Goal: Information Seeking & Learning: Check status

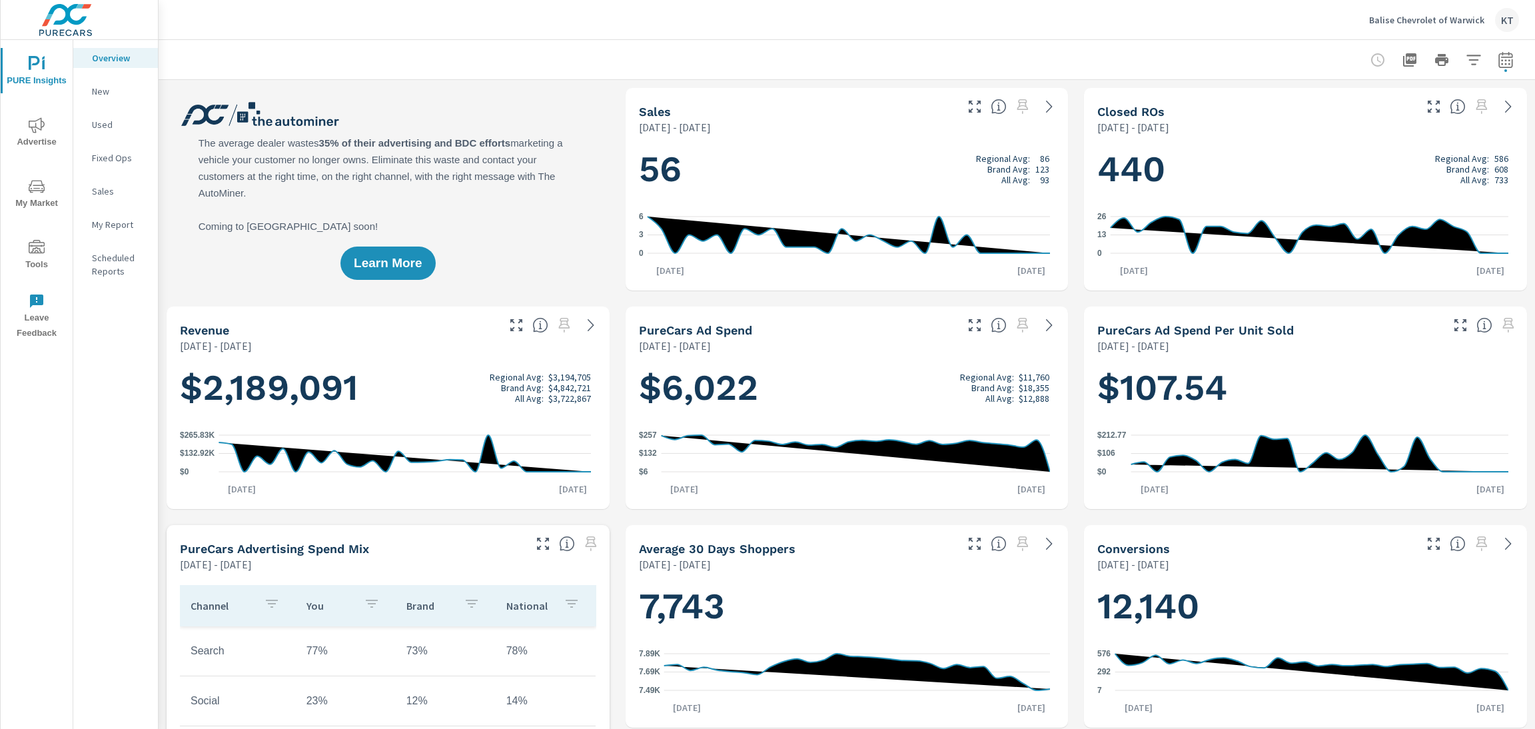
scroll to position [1, 0]
click at [39, 130] on icon "nav menu" at bounding box center [37, 125] width 16 height 16
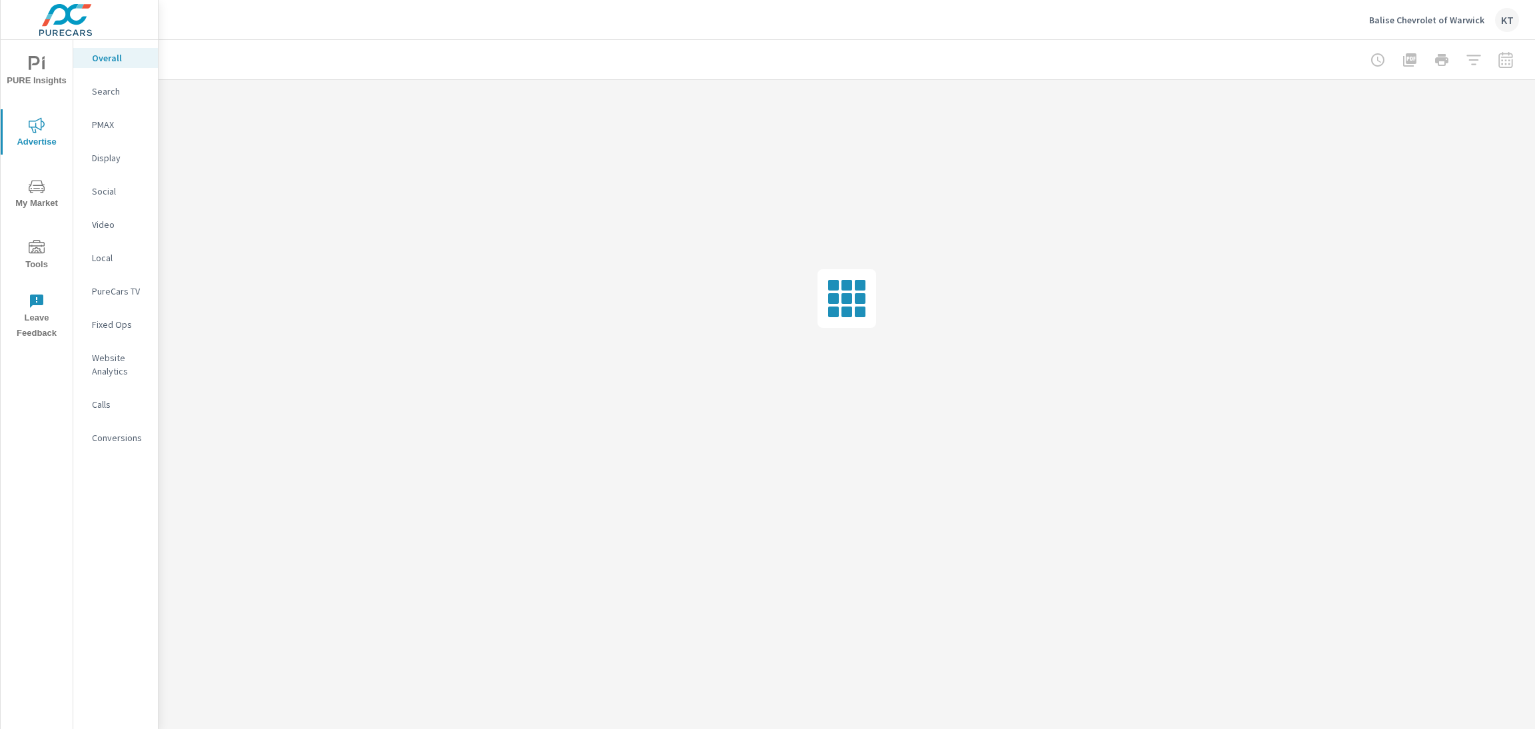
click at [99, 91] on p "Search" at bounding box center [119, 91] width 55 height 13
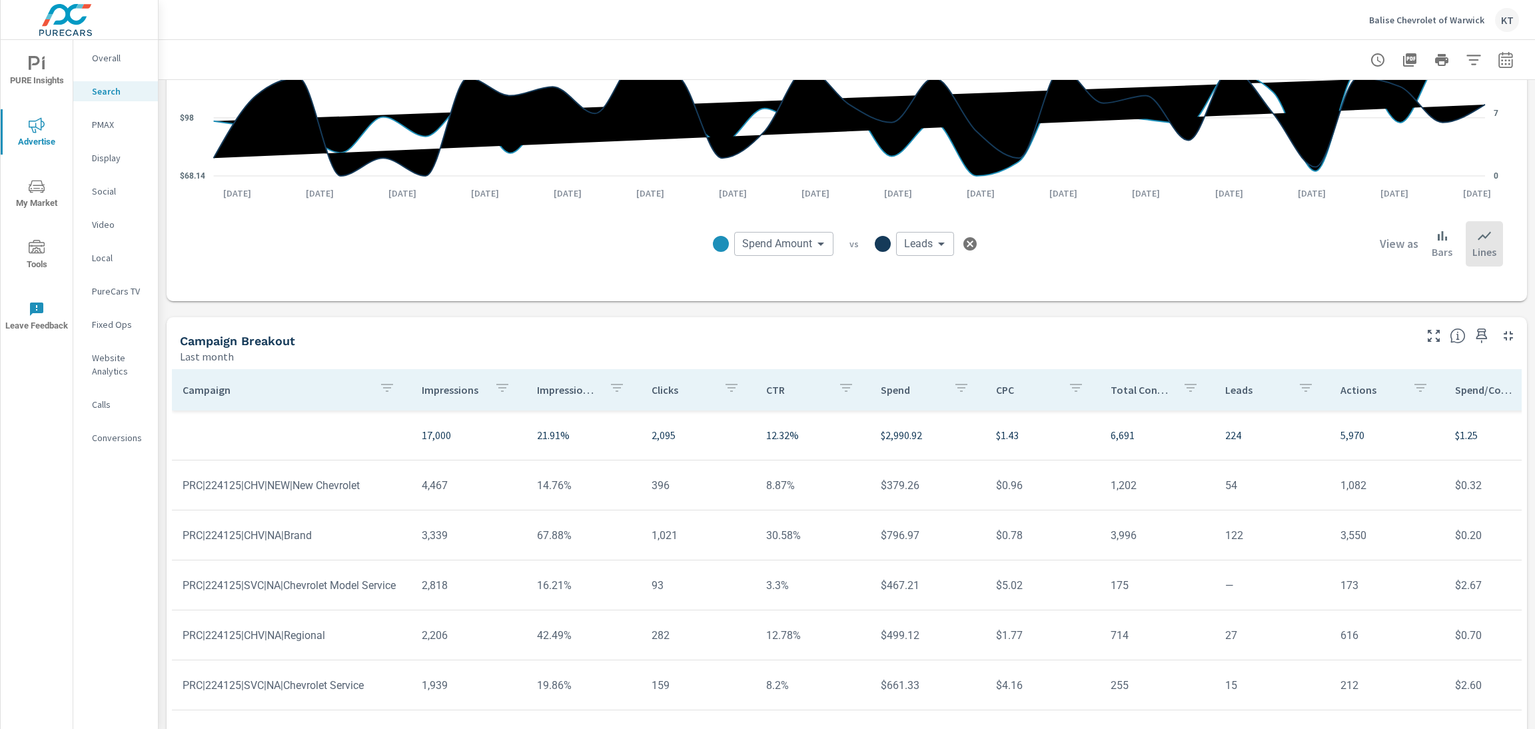
scroll to position [654, 0]
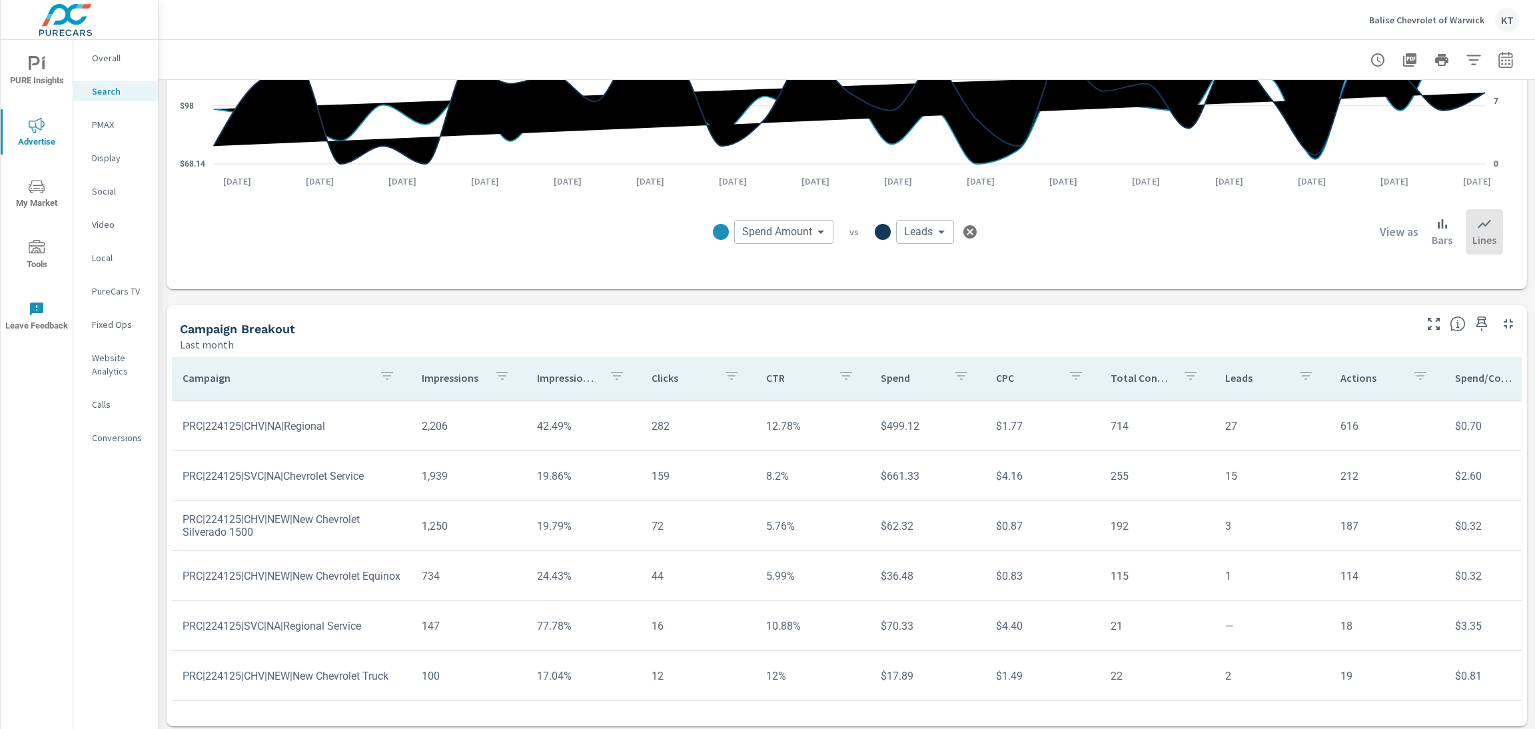
scroll to position [771, 0]
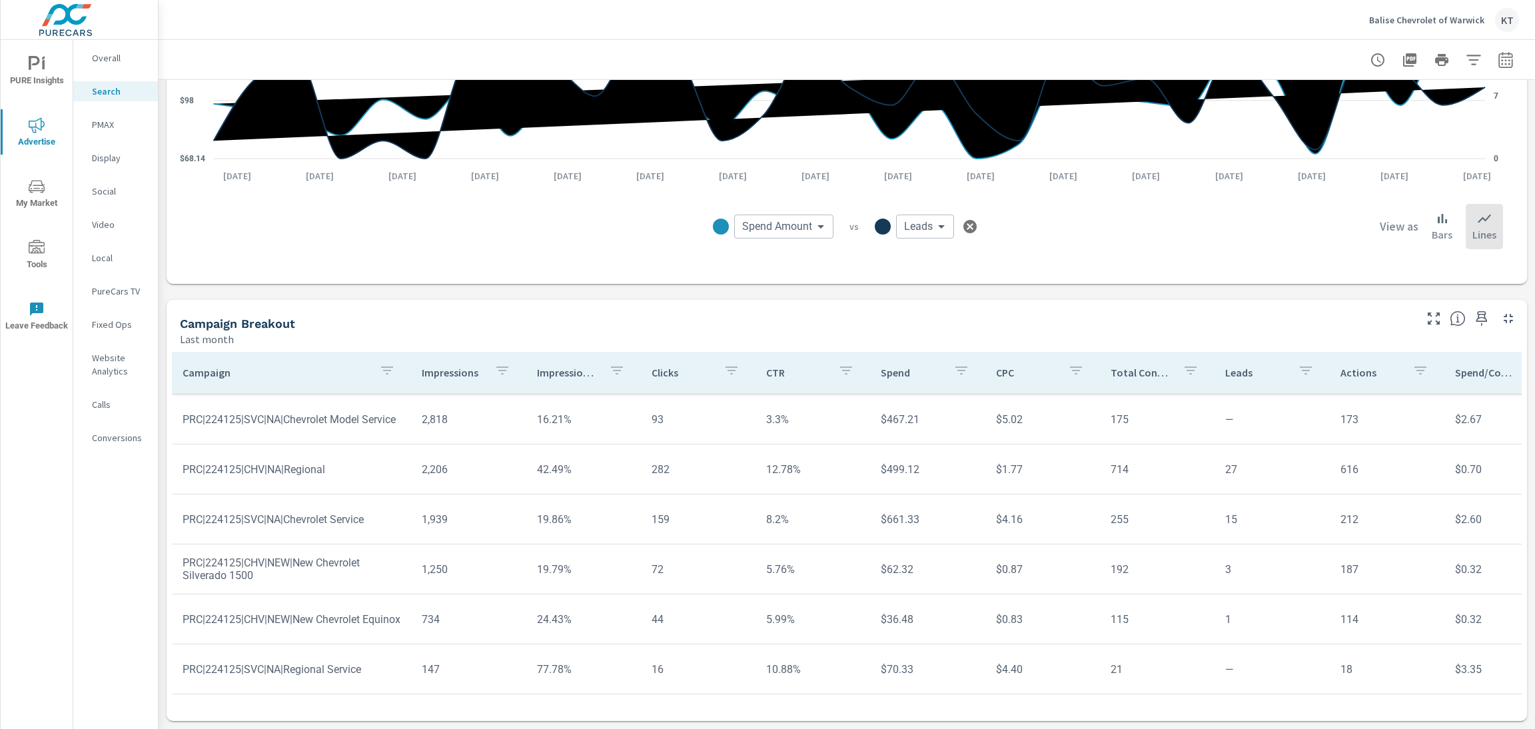
scroll to position [114, 0]
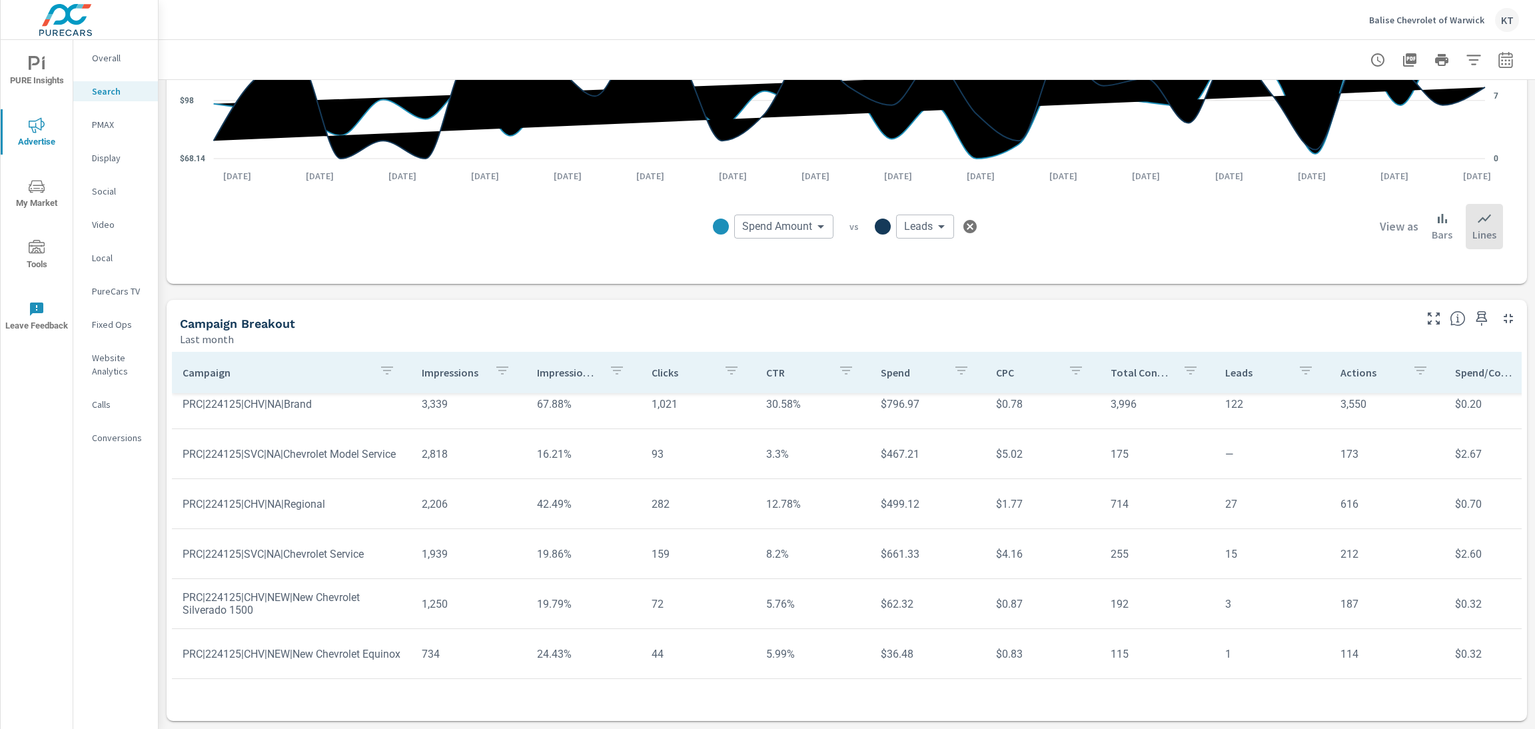
scroll to position [14, 0]
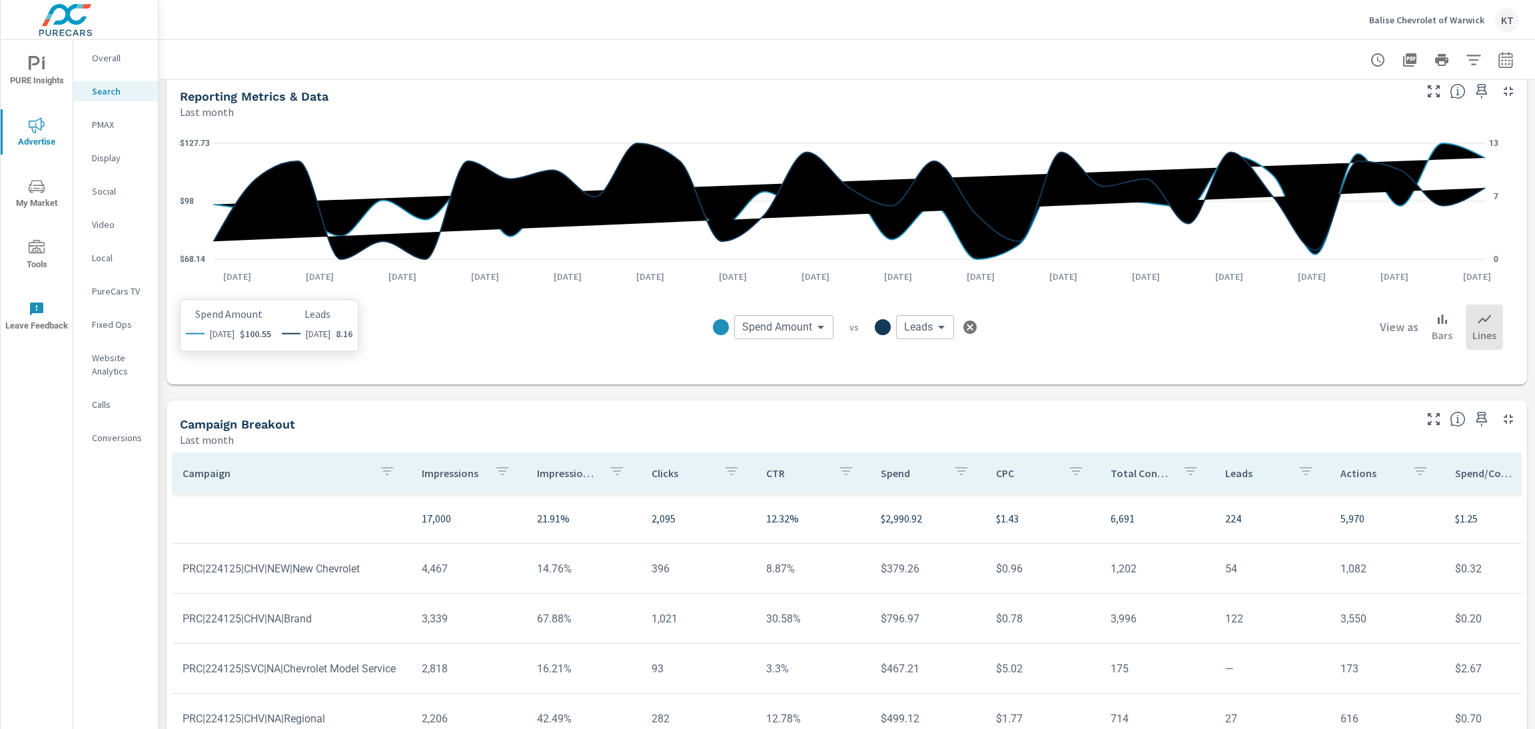
scroll to position [771, 0]
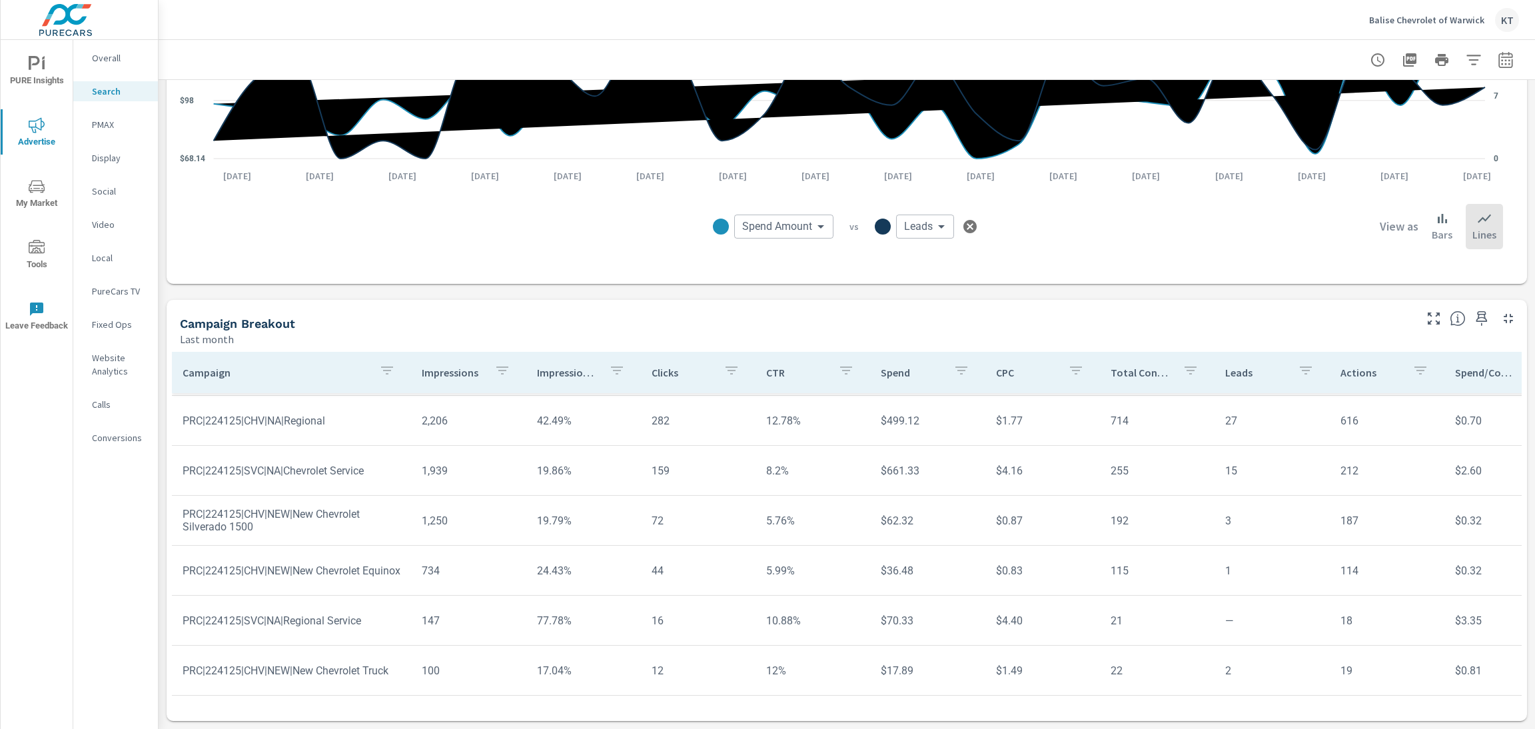
scroll to position [214, 0]
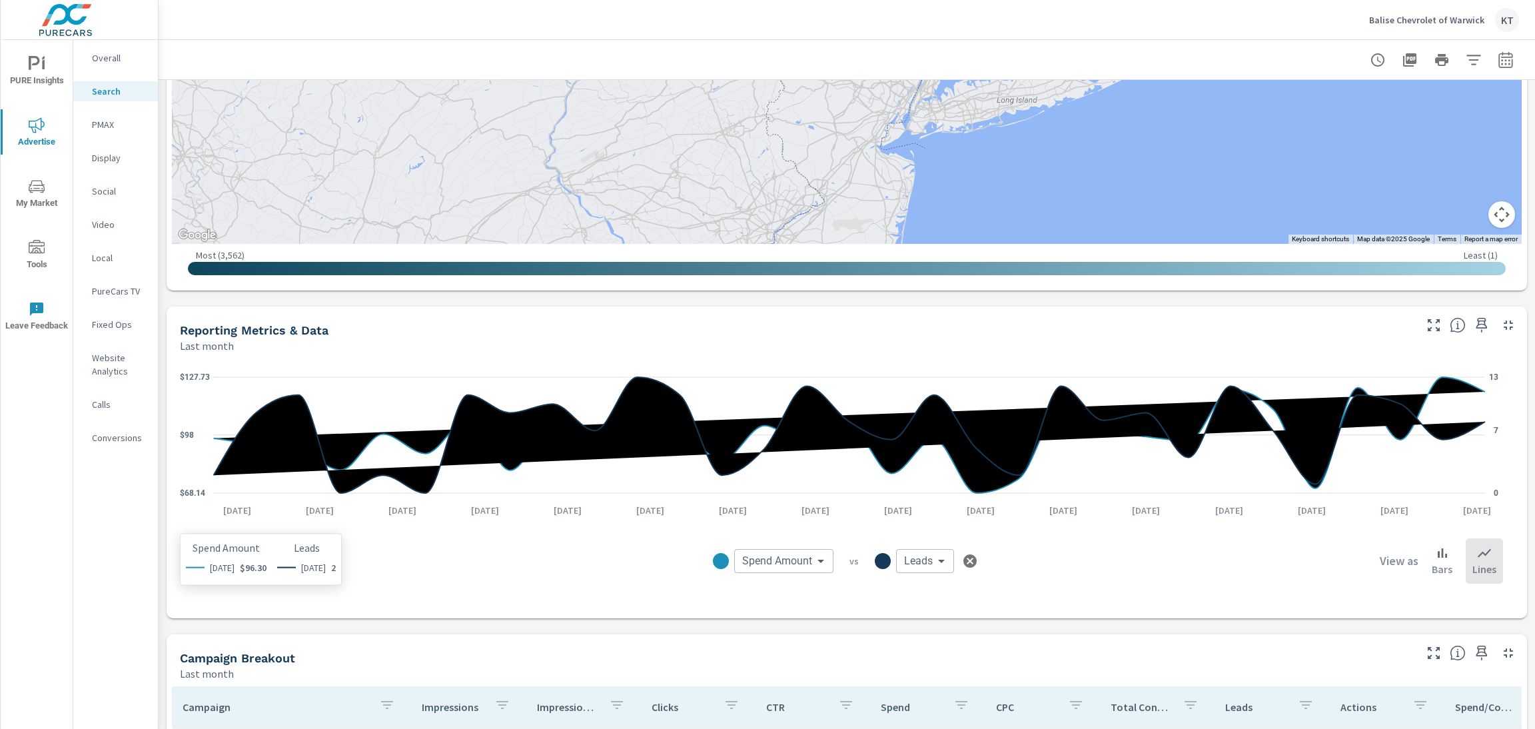
scroll to position [172, 0]
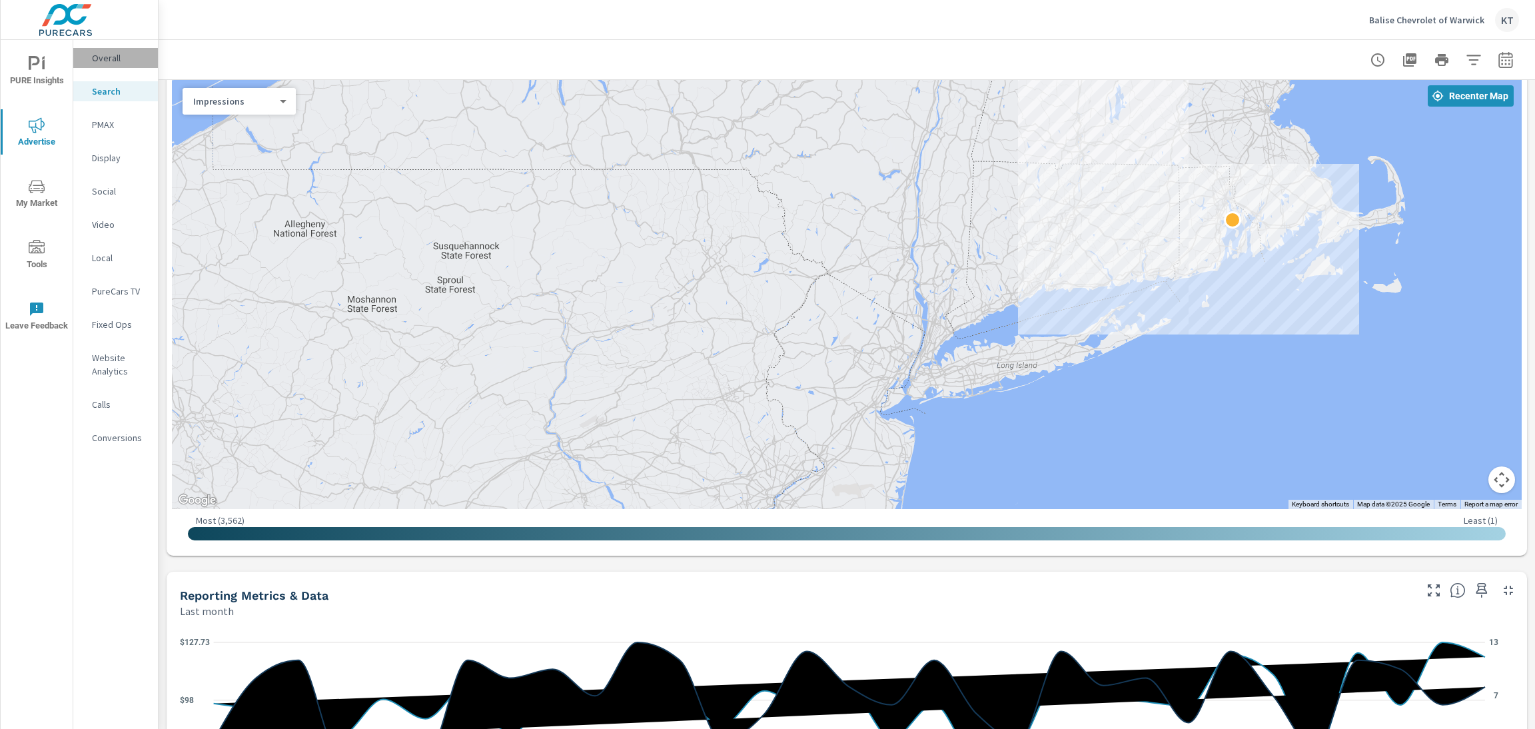
click at [119, 58] on p "Overall" at bounding box center [119, 57] width 55 height 13
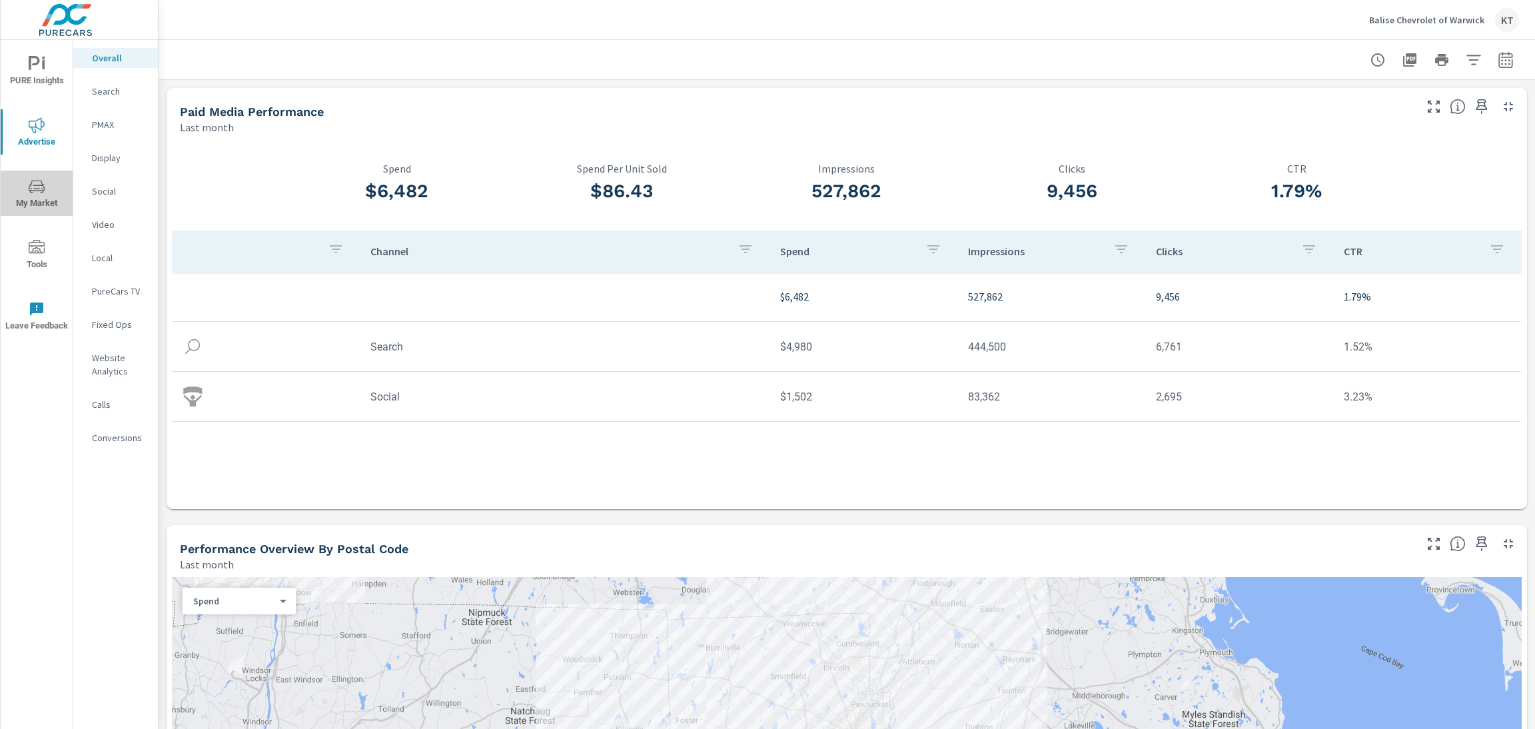
click at [31, 205] on span "My Market" at bounding box center [37, 195] width 64 height 33
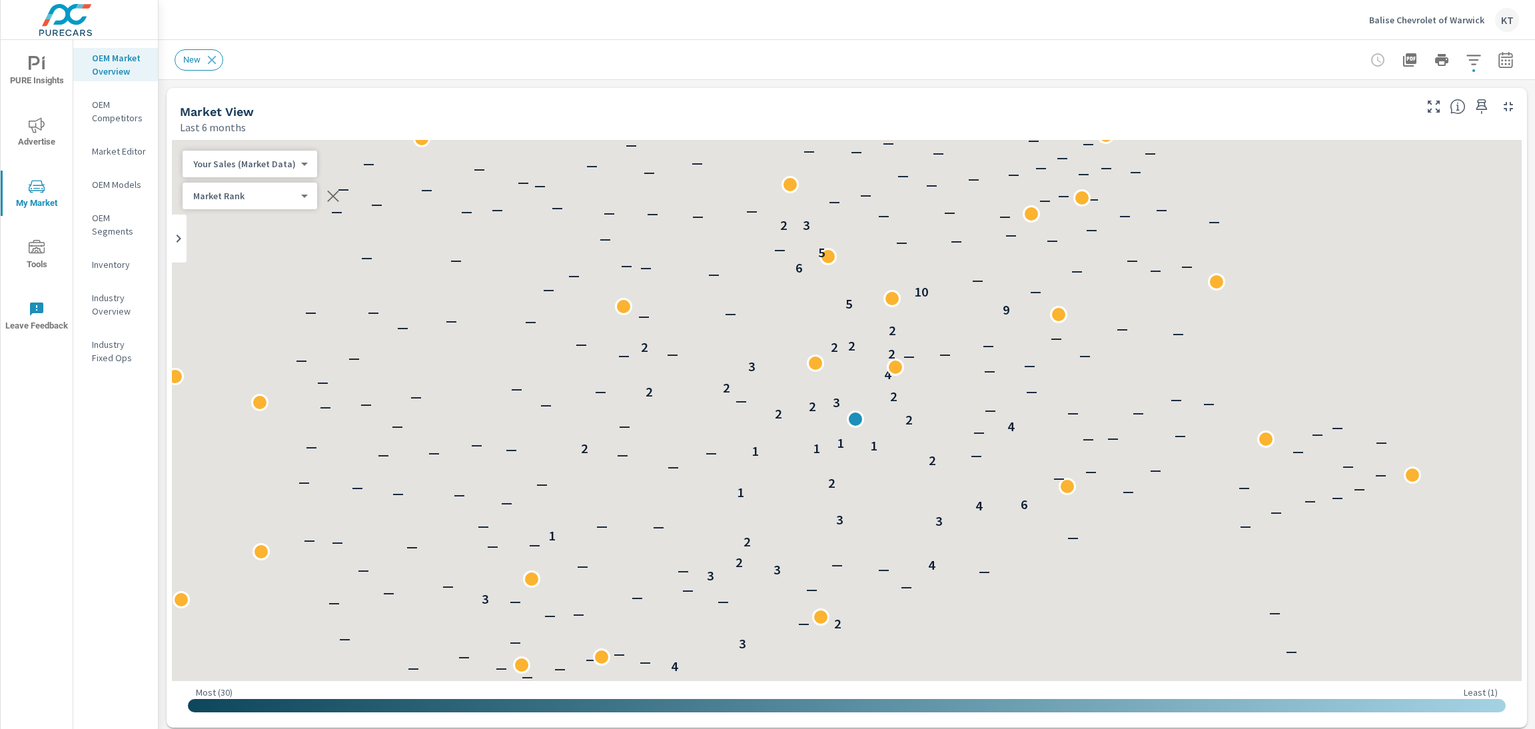
scroll to position [1, 0]
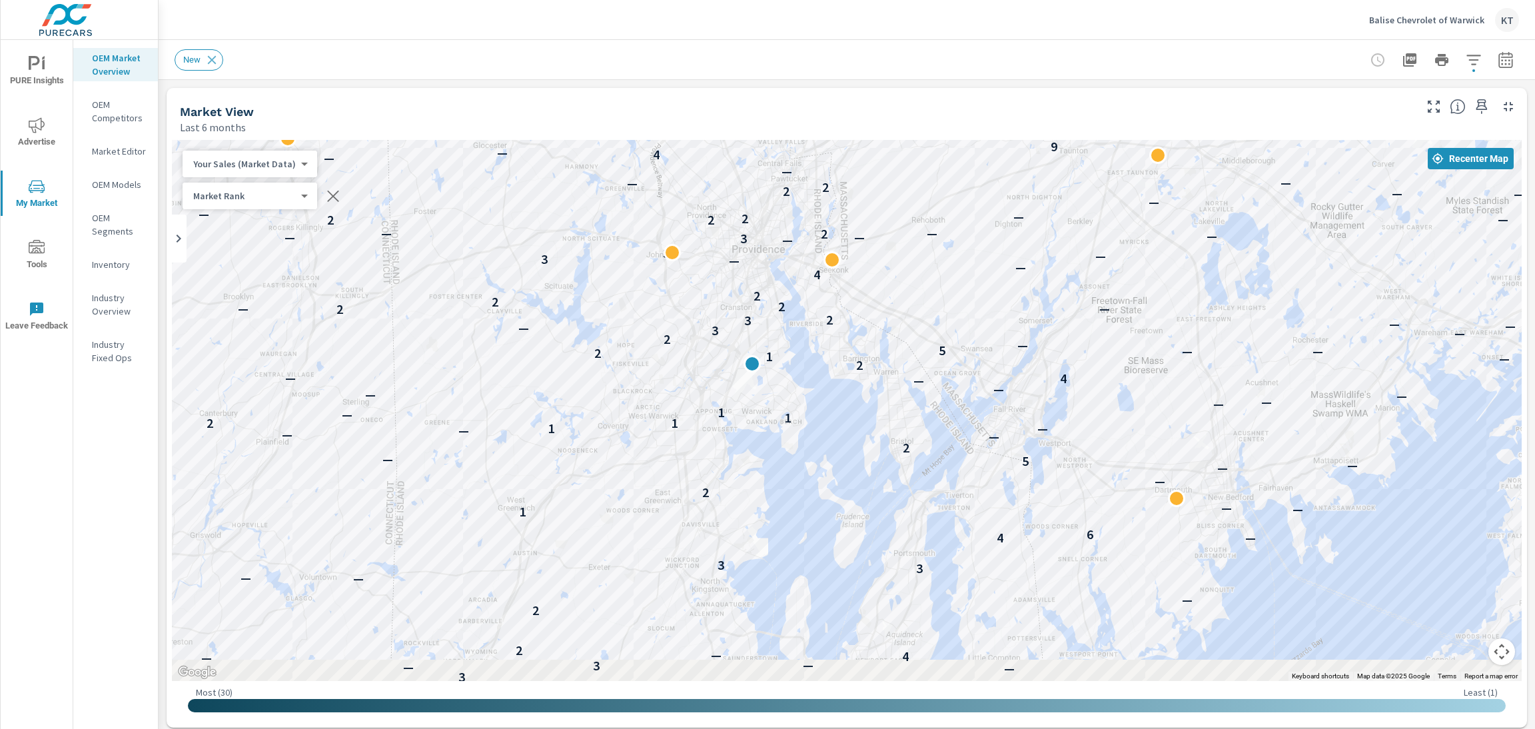
drag, startPoint x: 978, startPoint y: 465, endPoint x: 1454, endPoint y: 428, distance: 477.1
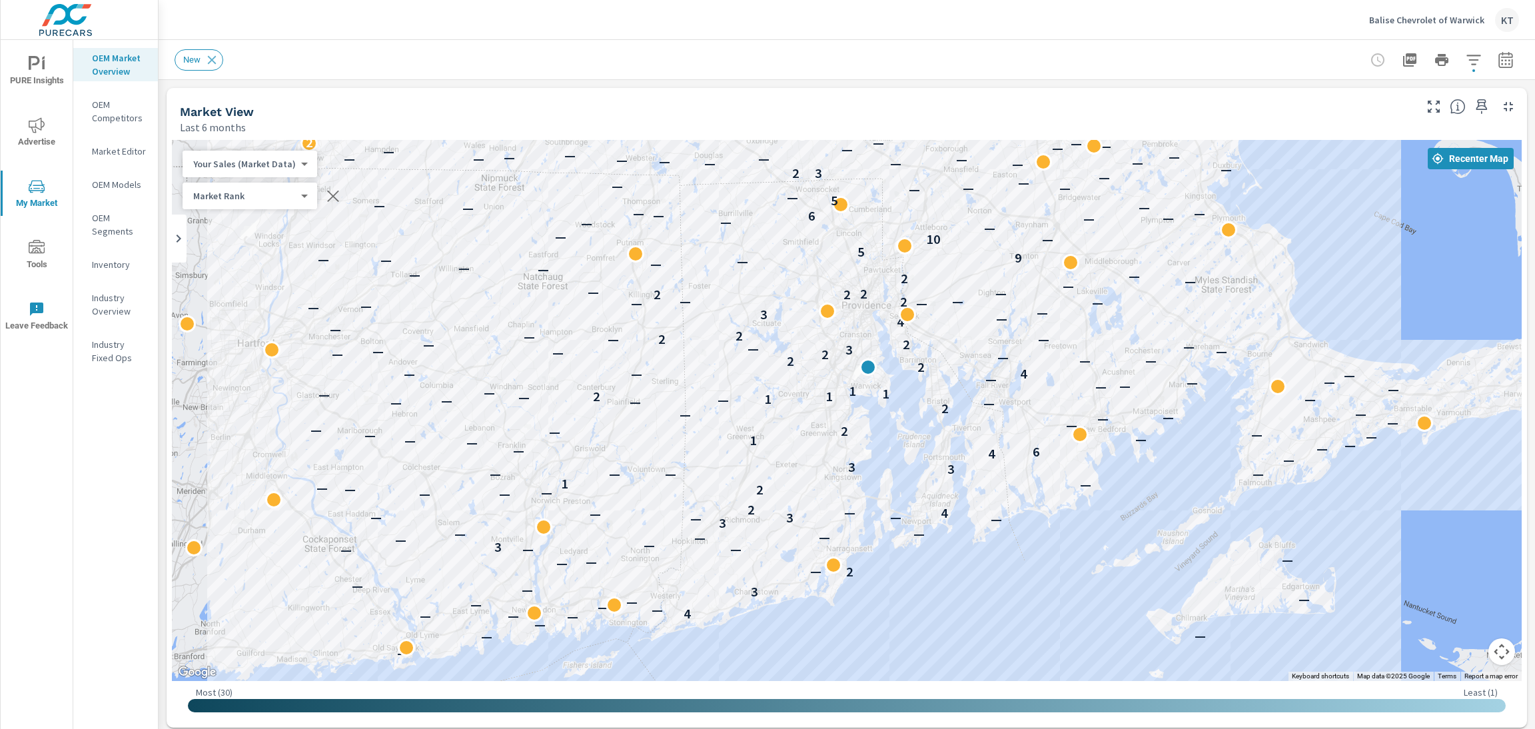
drag, startPoint x: 945, startPoint y: 397, endPoint x: 1306, endPoint y: 505, distance: 376.9
click at [1306, 505] on div "— — — — — — — — — — 4 — — — — — 3 — — 2 — — — — — — — 3 — — — — — — 3 — — 3 — —…" at bounding box center [847, 410] width 1350 height 541
click at [51, 78] on span "PURE Insights" at bounding box center [37, 72] width 64 height 33
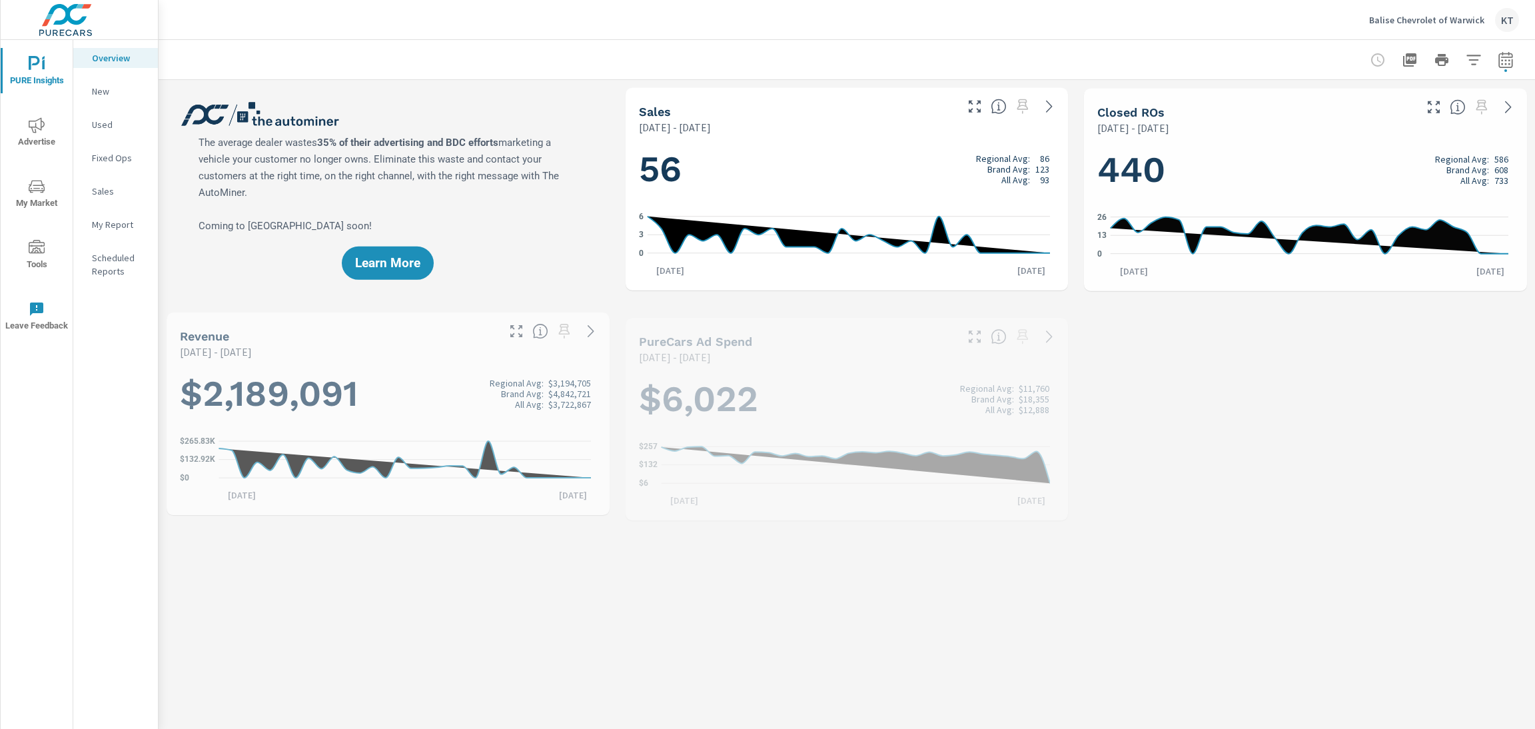
scroll to position [1, 0]
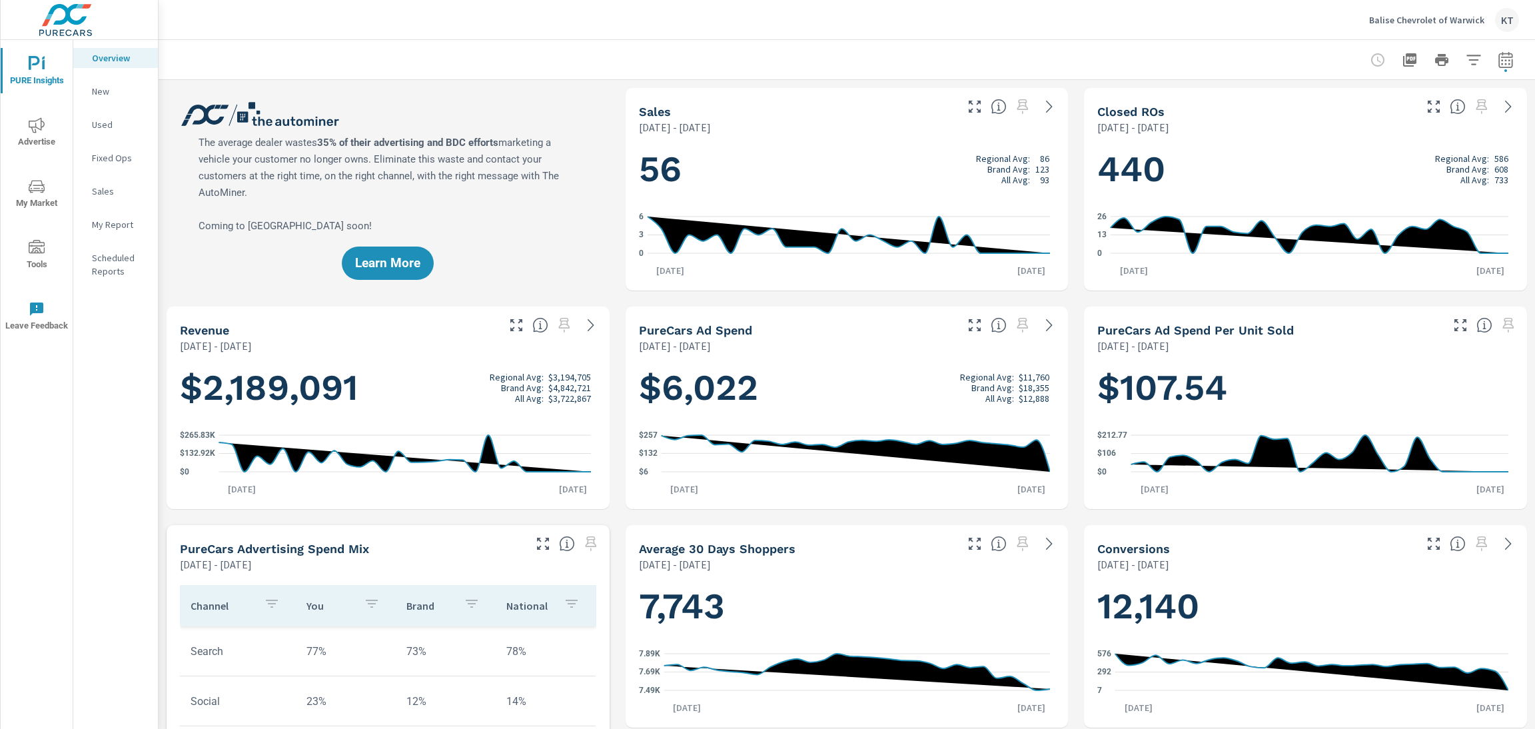
click at [1432, 24] on p "Balise Chevrolet of Warwick" at bounding box center [1426, 20] width 115 height 12
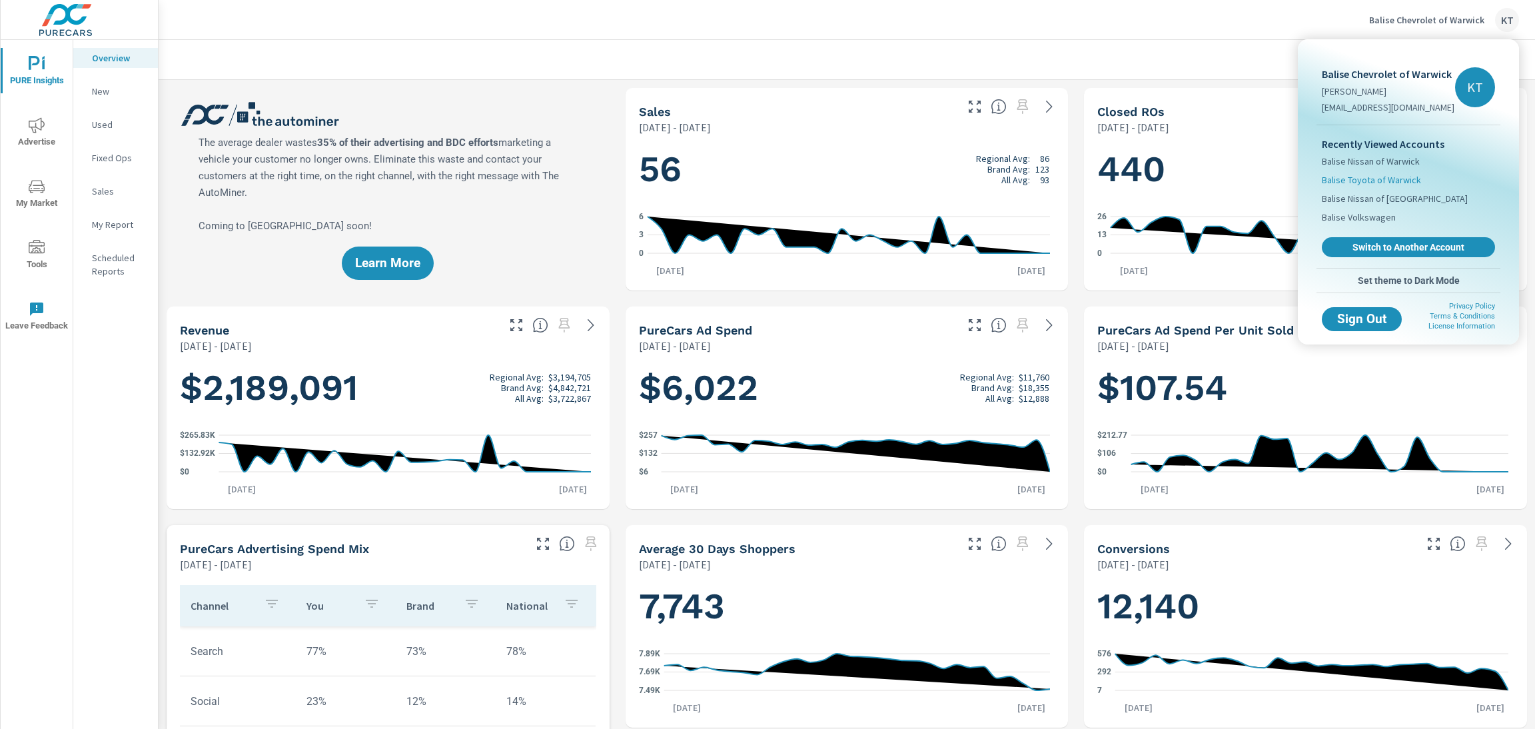
click at [1366, 178] on span "Balise Toyota of Warwick" at bounding box center [1371, 179] width 99 height 13
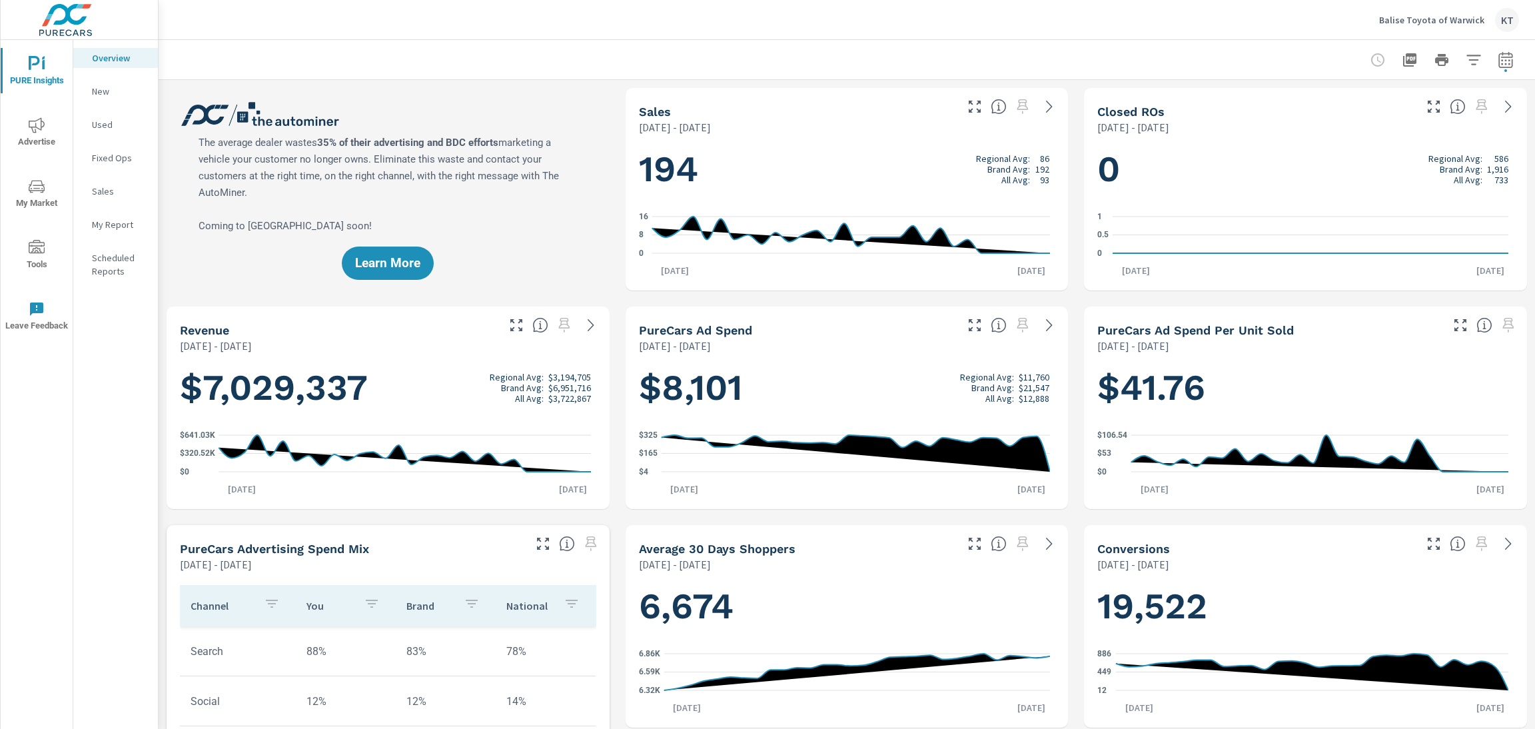
scroll to position [1, 0]
click at [1422, 19] on p "Balise Toyota of Warwick" at bounding box center [1431, 20] width 105 height 12
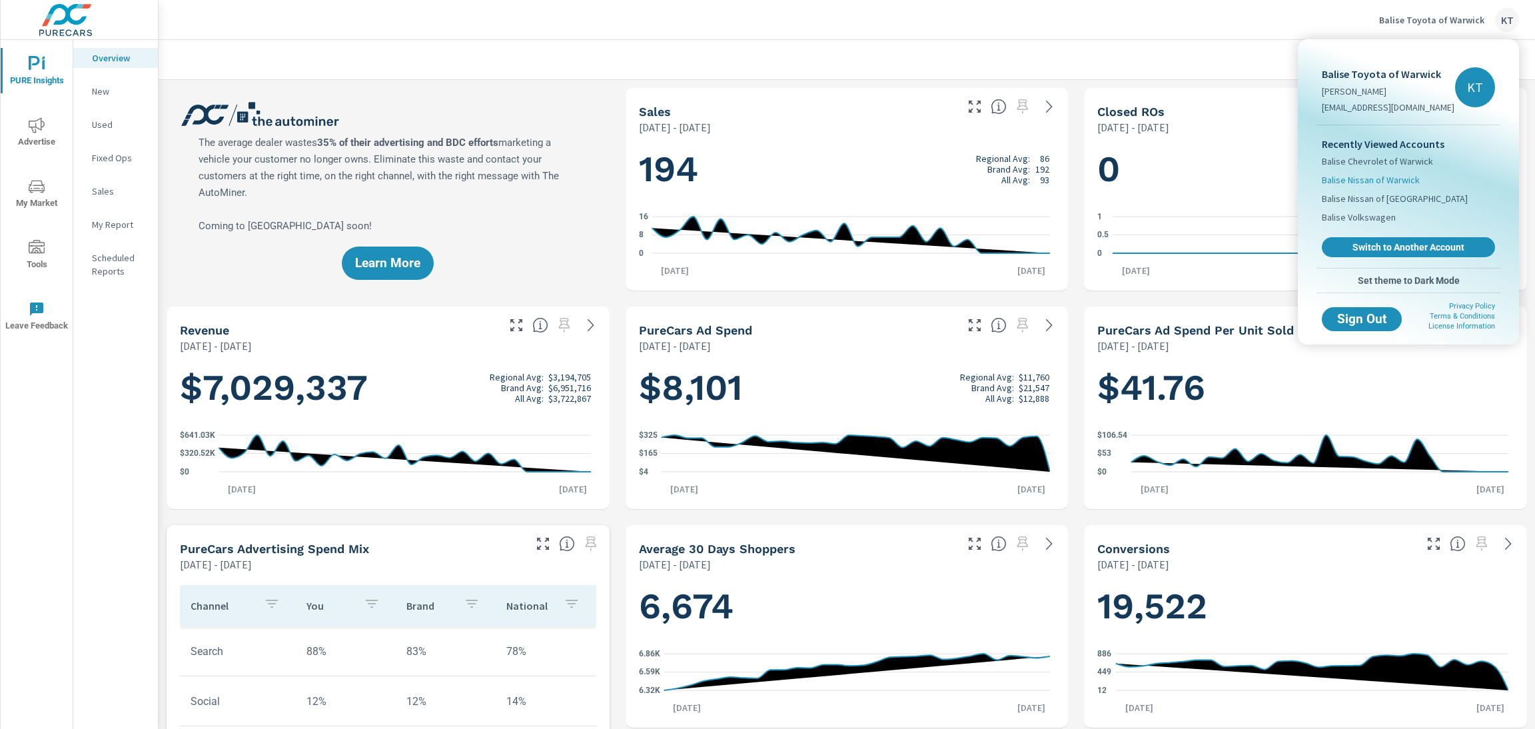
click at [1366, 177] on span "Balise Nissan of Warwick" at bounding box center [1371, 179] width 98 height 13
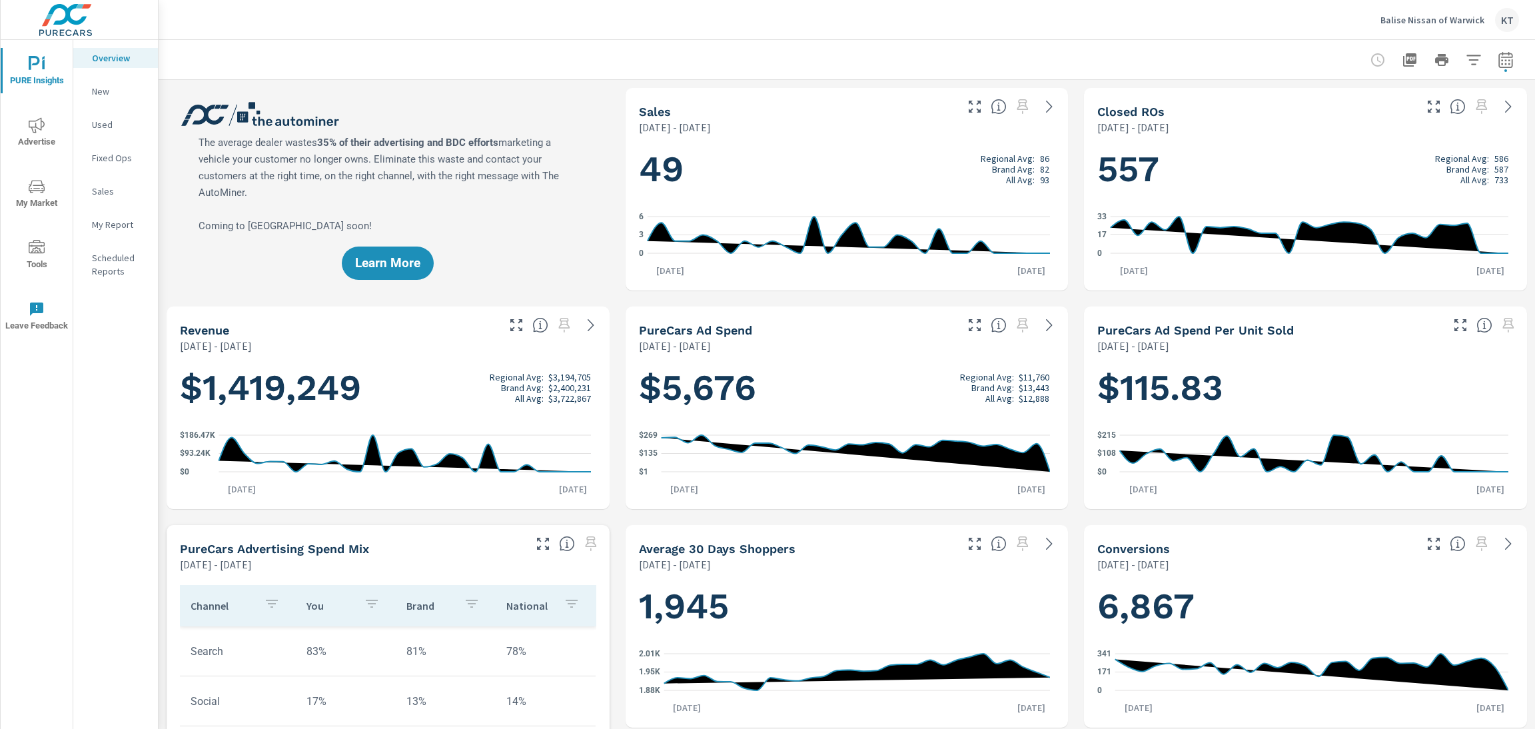
scroll to position [1, 0]
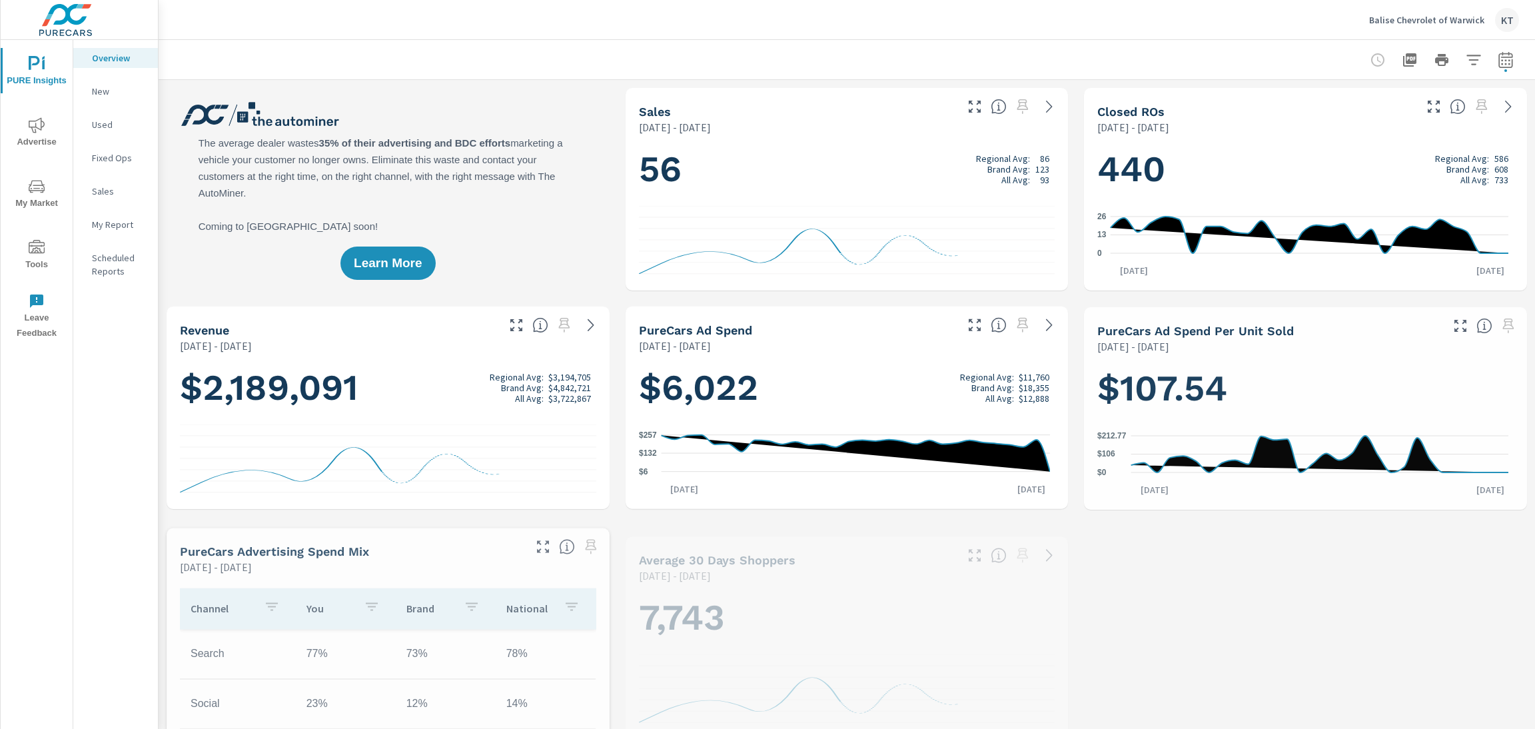
scroll to position [1, 0]
